Goal: Find specific page/section: Find specific page/section

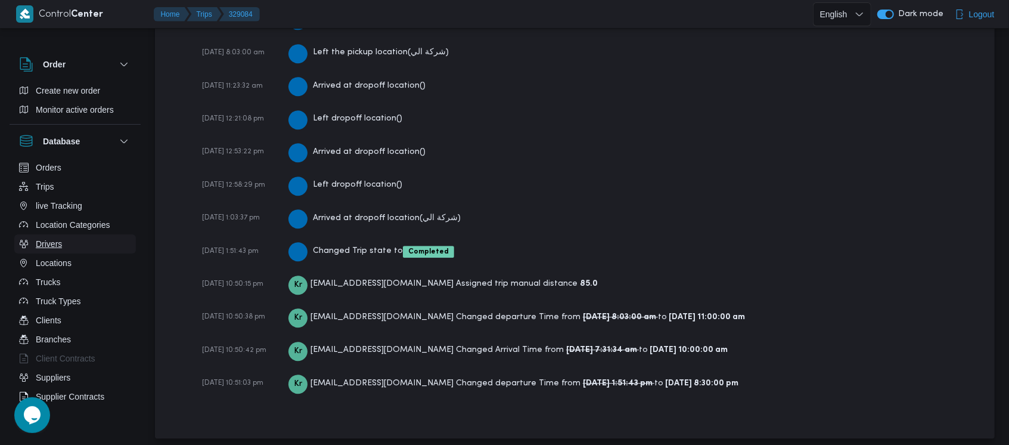
click at [70, 246] on button "Drivers" at bounding box center [75, 243] width 122 height 19
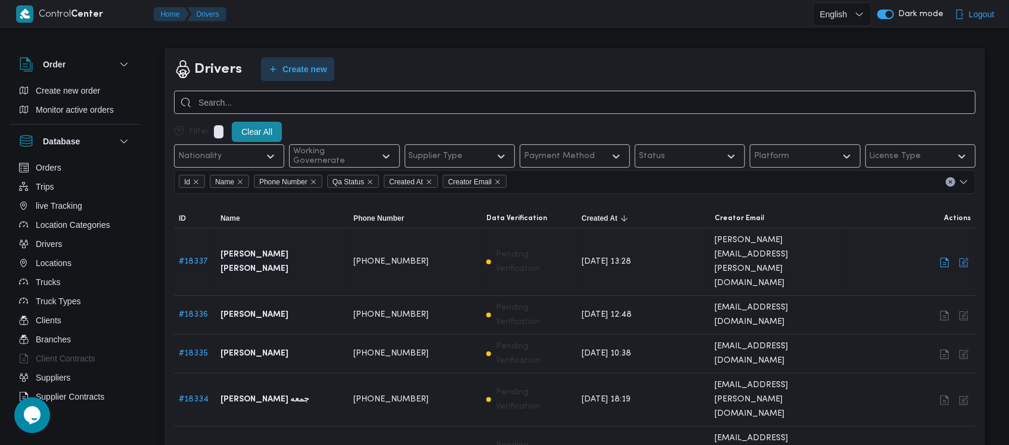
click at [201, 258] on link "# 18337" at bounding box center [193, 262] width 29 height 8
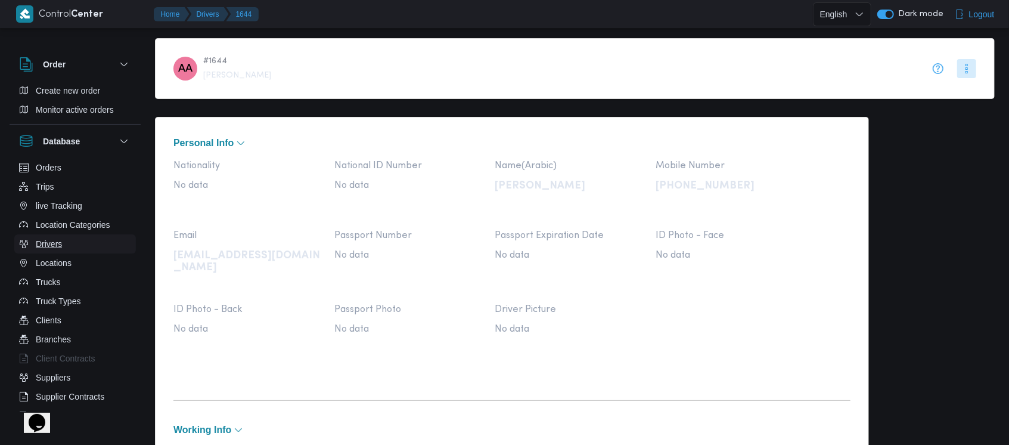
click at [66, 250] on button "Drivers" at bounding box center [75, 243] width 122 height 19
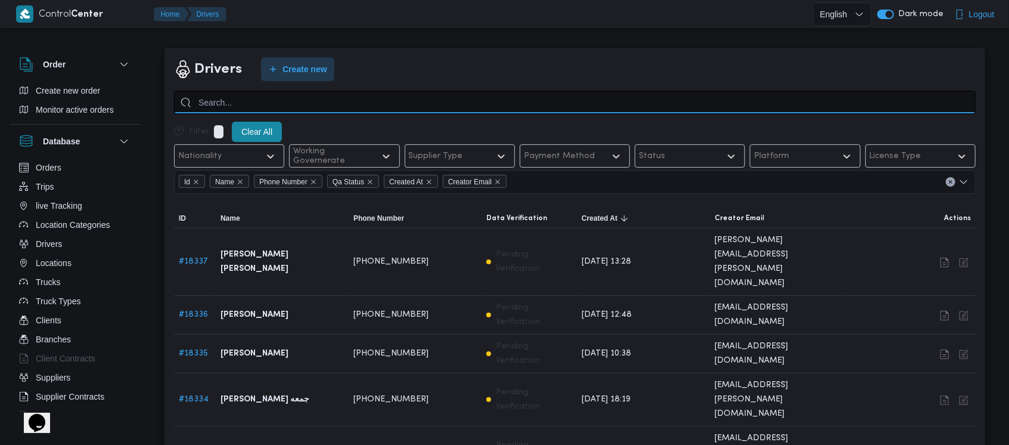
click at [906, 103] on input "search" at bounding box center [575, 102] width 802 height 23
paste input "محمد ناصر سعيد كامل"
type input "محمد ناصر سعيد كامل"
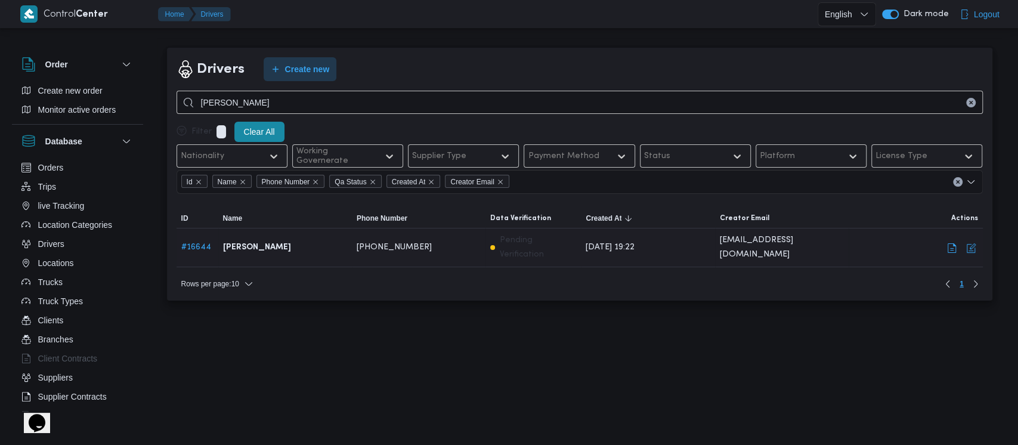
click at [203, 243] on link "# 16644" at bounding box center [196, 247] width 30 height 8
